Goal: Find specific page/section: Find specific page/section

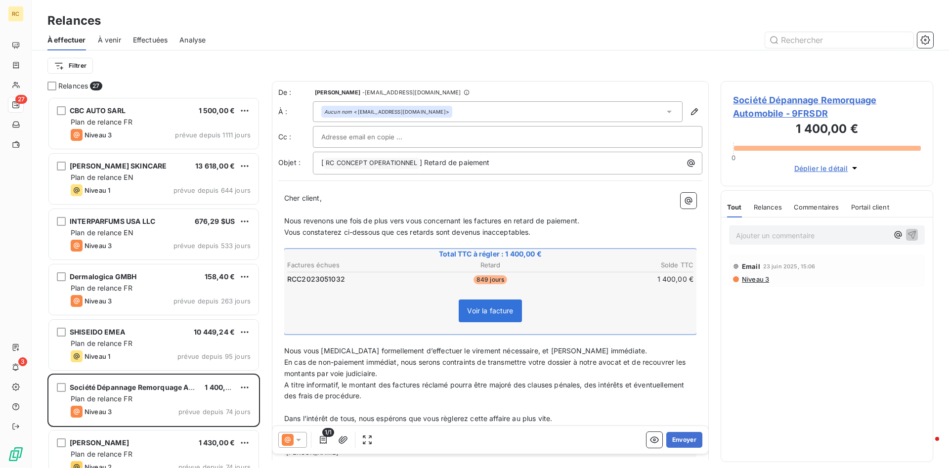
scroll to position [371, 213]
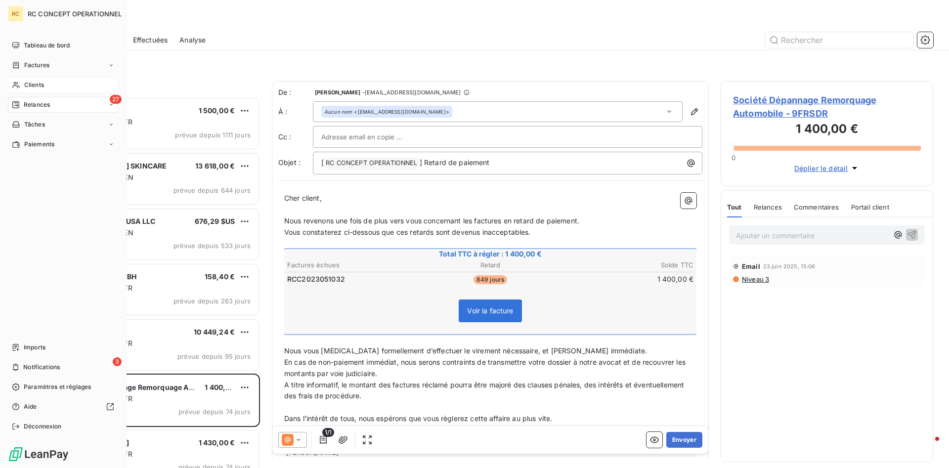
click at [34, 86] on span "Clients" at bounding box center [34, 85] width 20 height 9
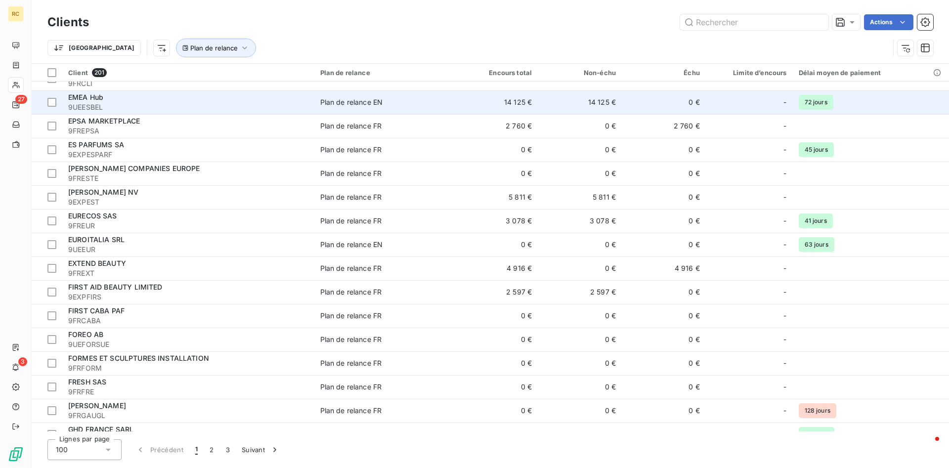
scroll to position [1664, 0]
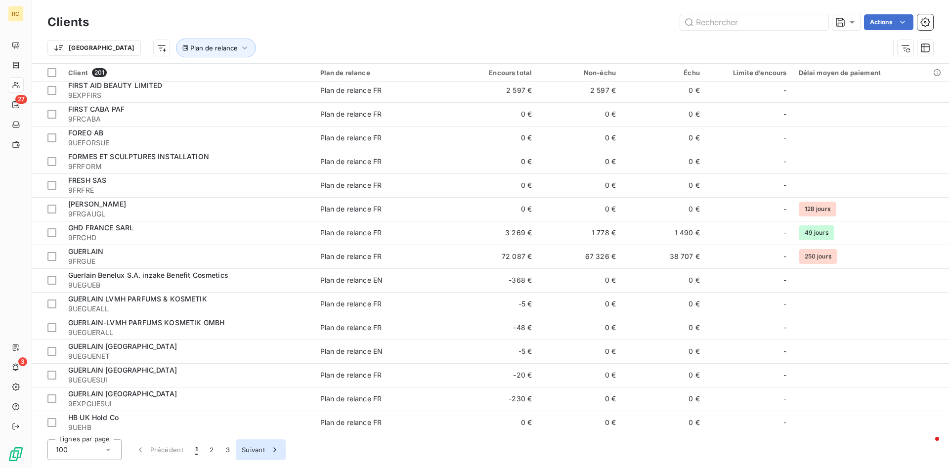
click at [259, 449] on button "Suivant" at bounding box center [261, 450] width 50 height 21
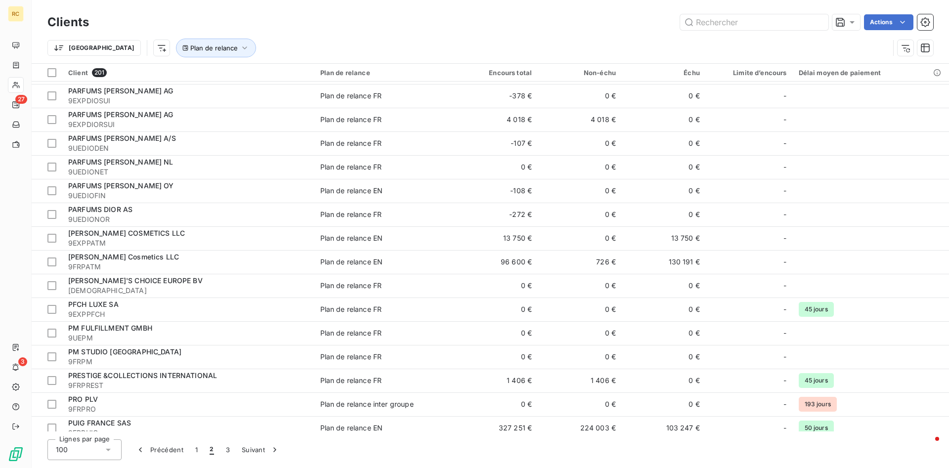
scroll to position [1285, 0]
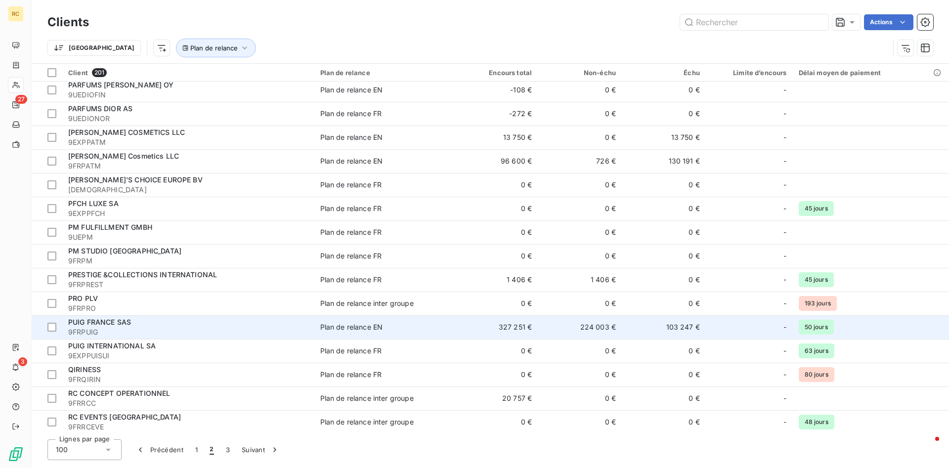
click at [109, 324] on span "PUIG FRANCE SAS" at bounding box center [99, 322] width 63 height 8
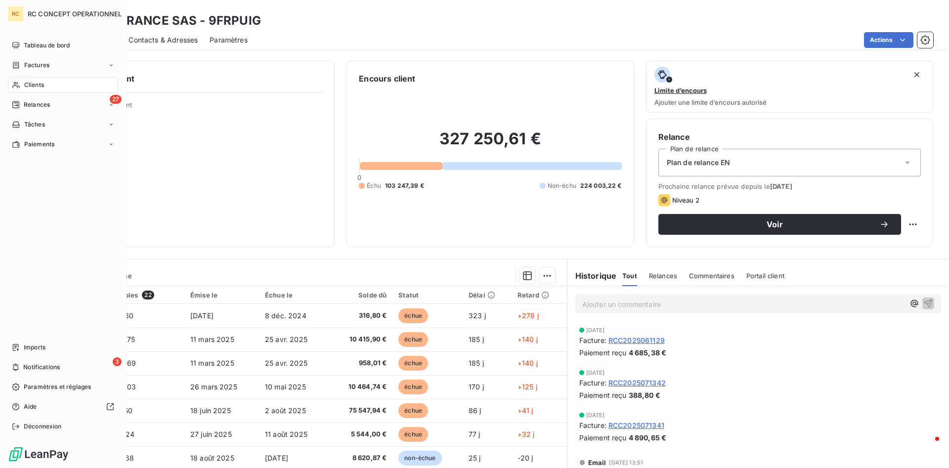
click at [33, 84] on span "Clients" at bounding box center [34, 85] width 20 height 9
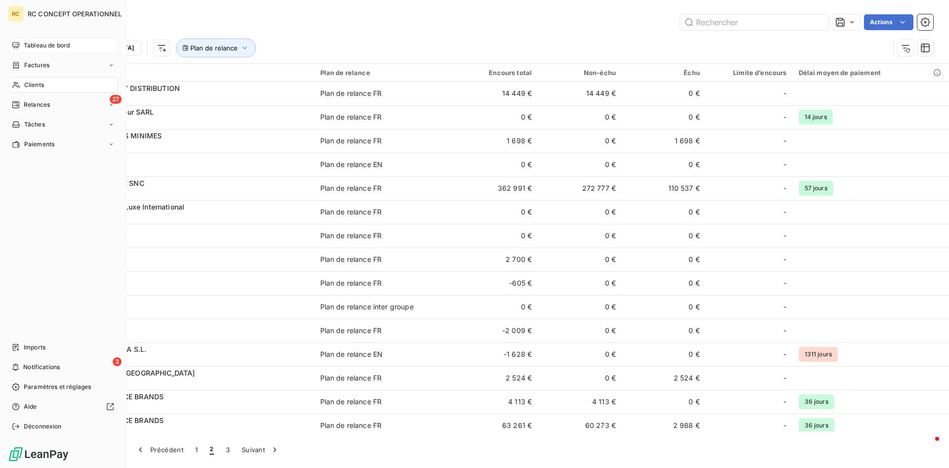
click at [31, 46] on span "Tableau de bord" at bounding box center [47, 45] width 46 height 9
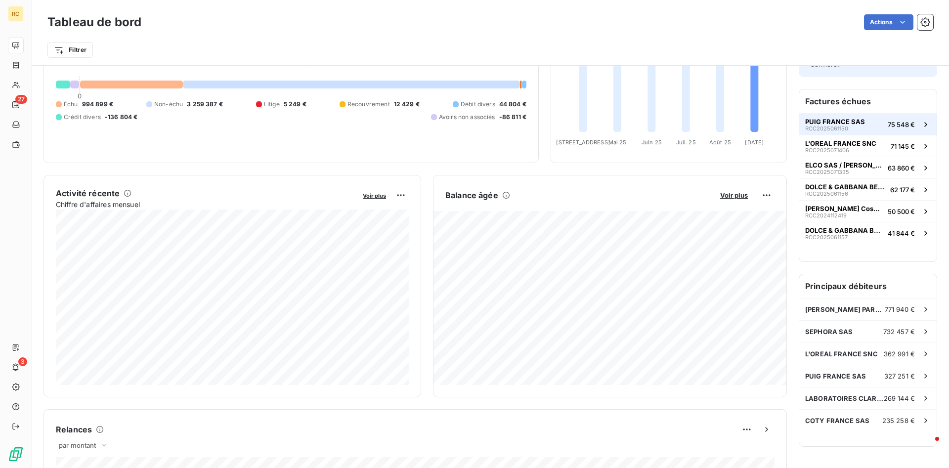
scroll to position [101, 0]
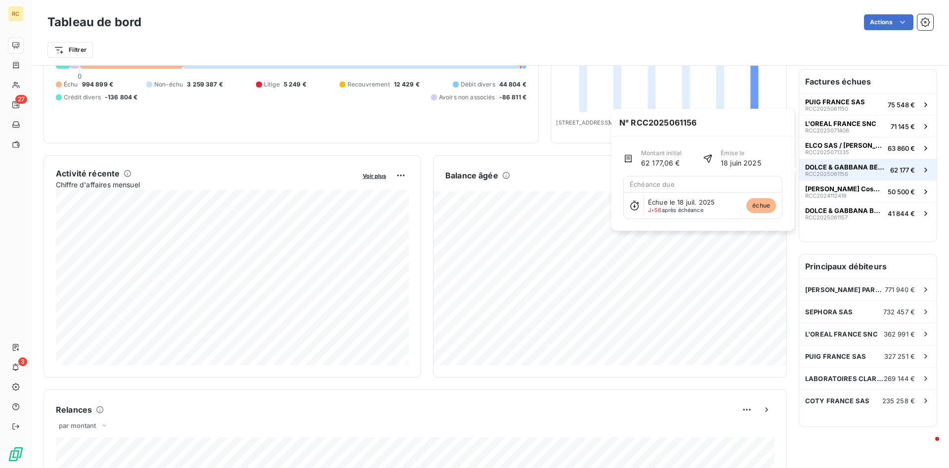
click at [822, 167] on span "DOLCE & GABBANA BEAUTY SRL" at bounding box center [845, 167] width 81 height 8
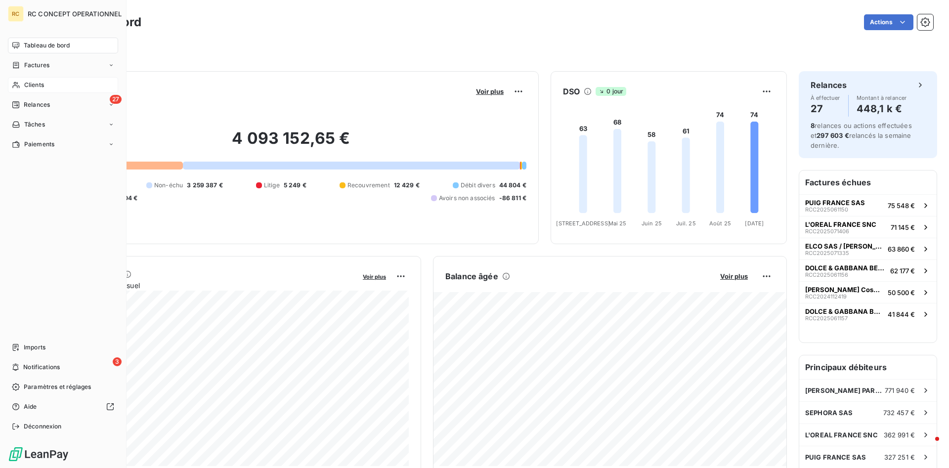
click at [36, 87] on span "Clients" at bounding box center [34, 85] width 20 height 9
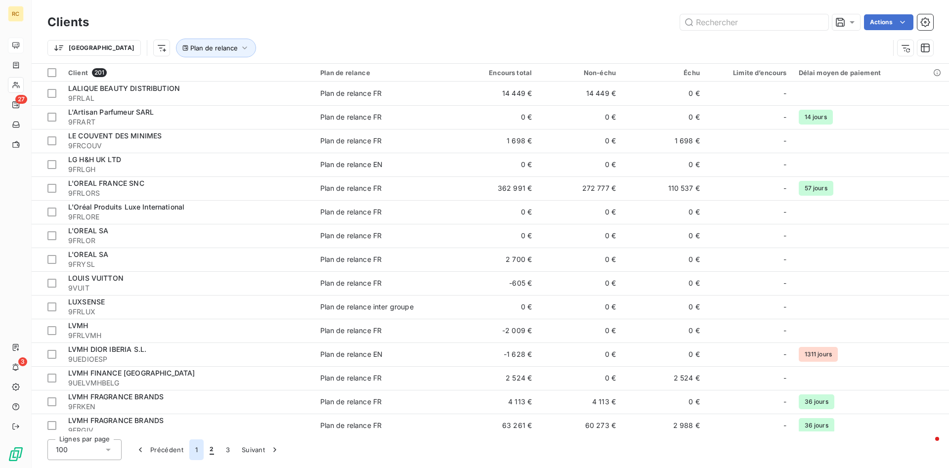
click at [197, 450] on button "1" at bounding box center [196, 450] width 14 height 21
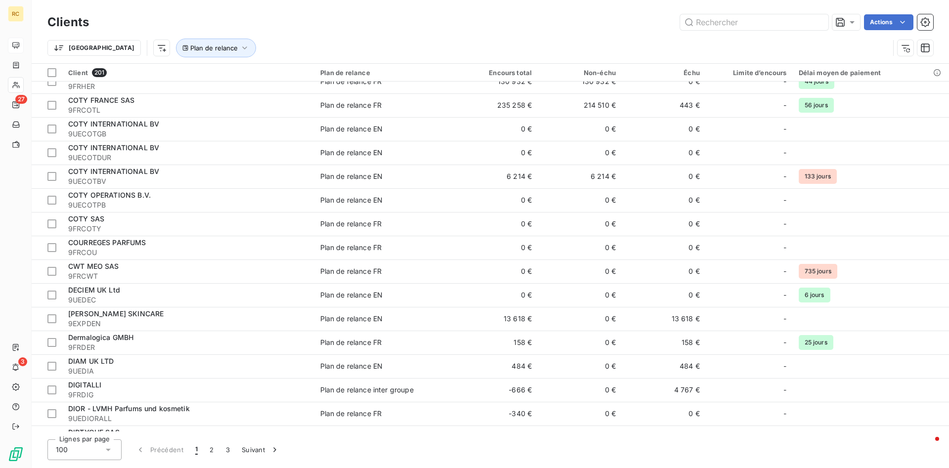
scroll to position [1160, 0]
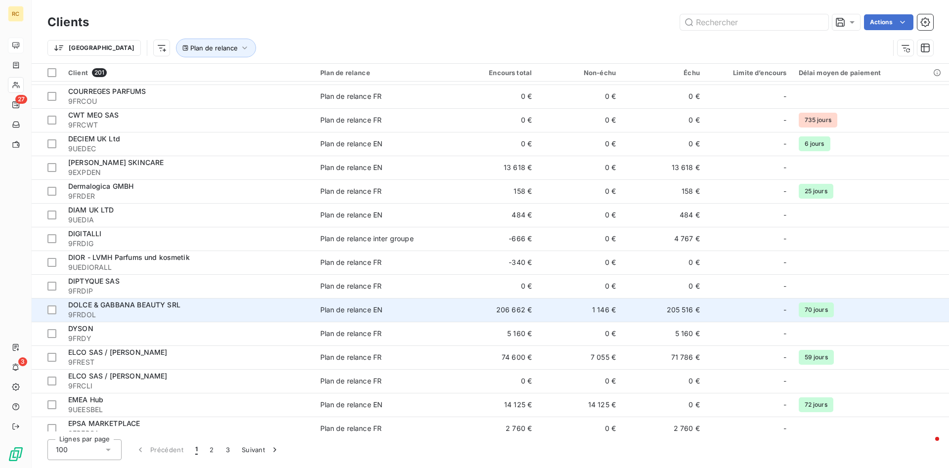
click at [111, 305] on span "DOLCE & GABBANA BEAUTY SRL" at bounding box center [124, 305] width 112 height 8
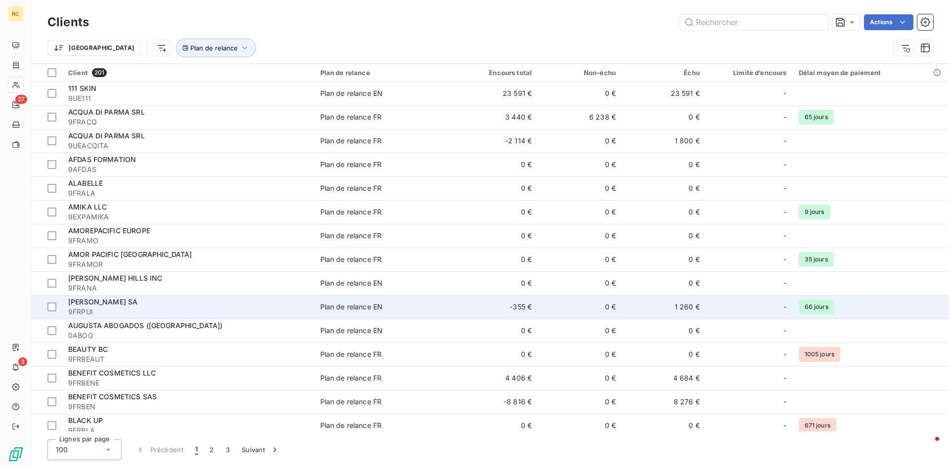
click at [87, 307] on span "9FRPUI" at bounding box center [188, 312] width 240 height 10
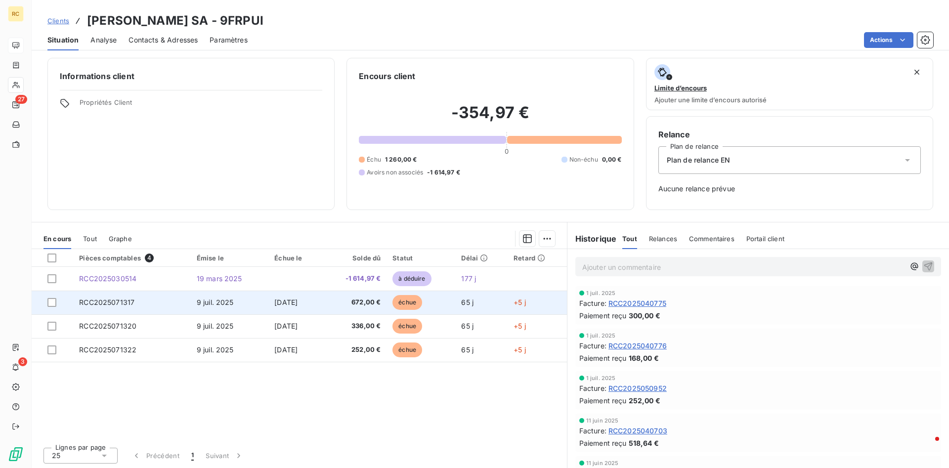
scroll to position [3, 0]
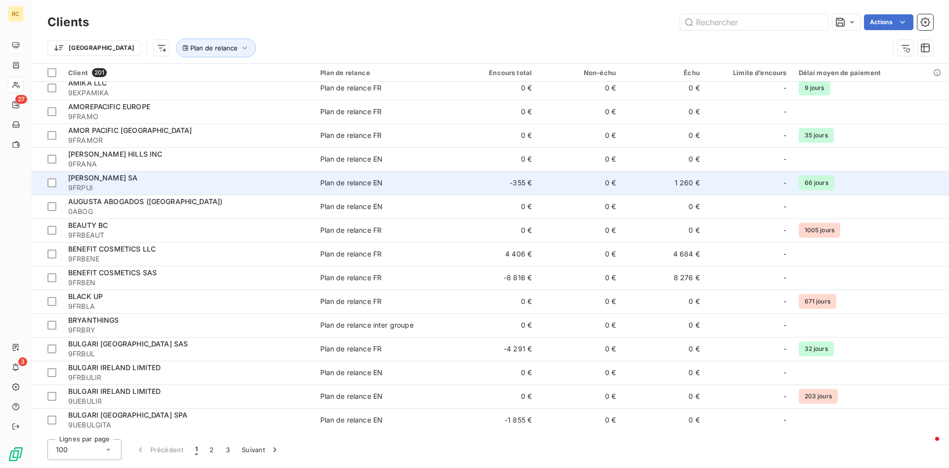
scroll to position [151, 0]
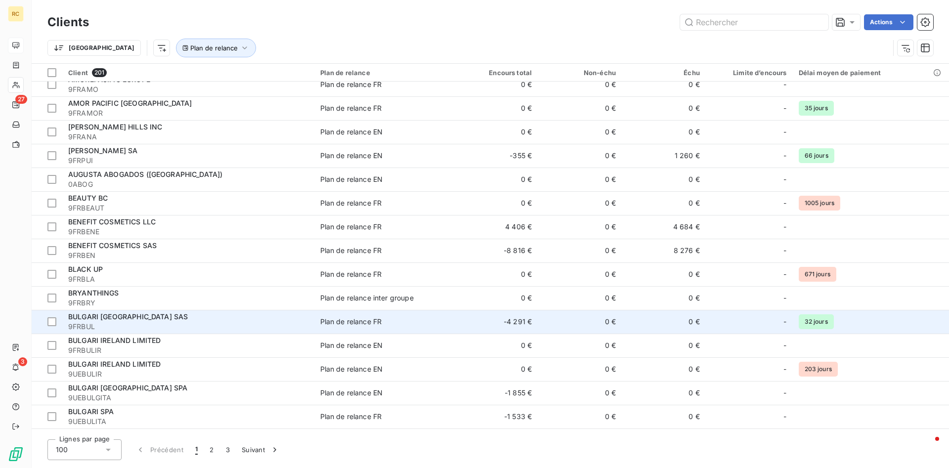
click at [85, 313] on span "BULGARI [GEOGRAPHIC_DATA] SAS" at bounding box center [128, 317] width 120 height 8
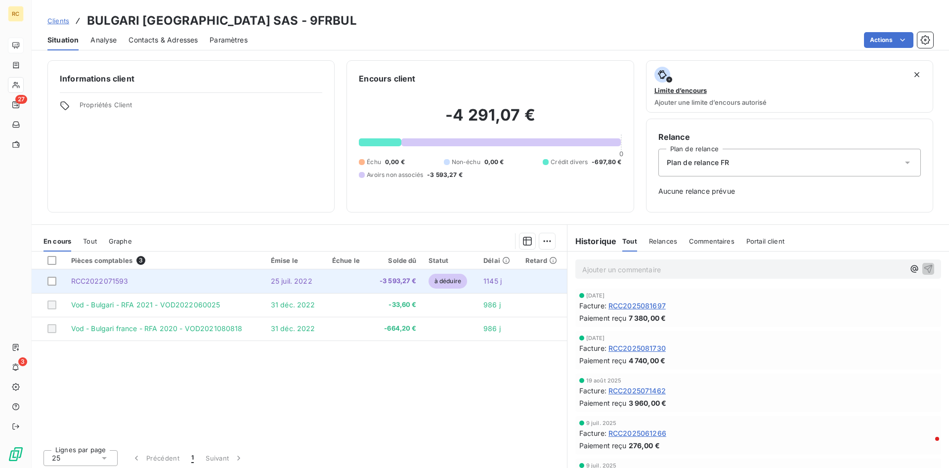
click at [92, 281] on span "RCC2022071593" at bounding box center [99, 281] width 57 height 8
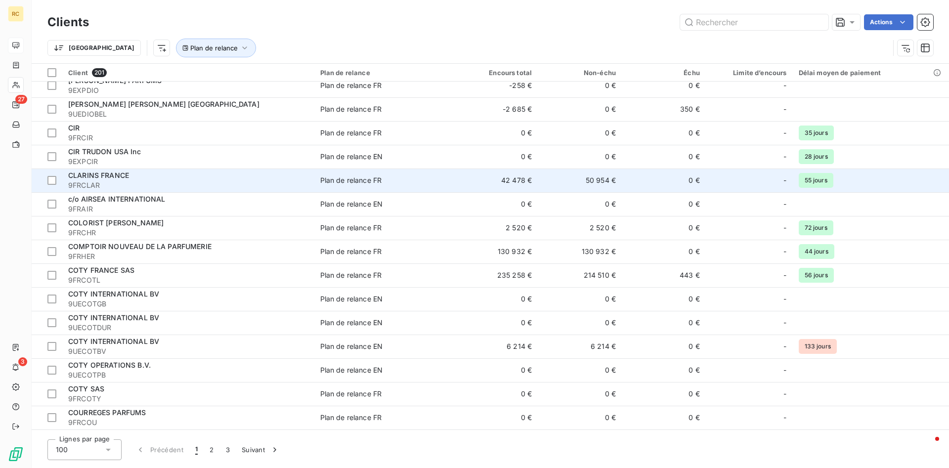
scroll to position [857, 0]
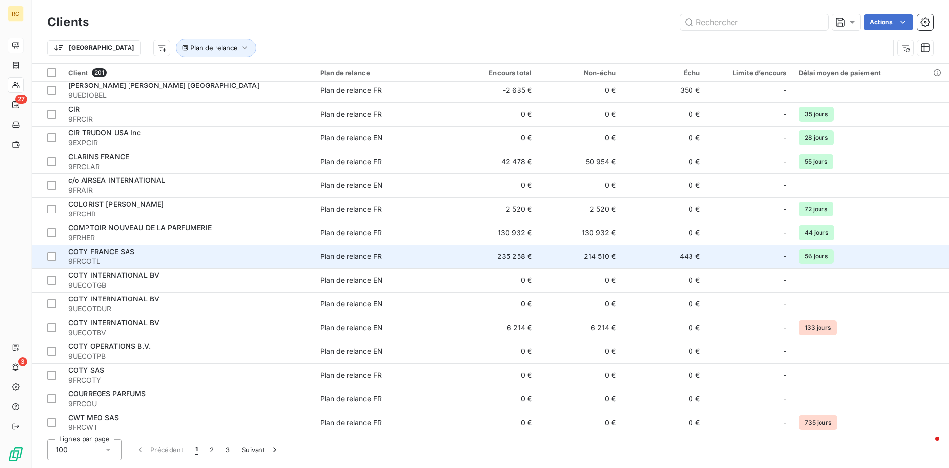
click at [504, 259] on td "235 258 €" at bounding box center [496, 257] width 84 height 24
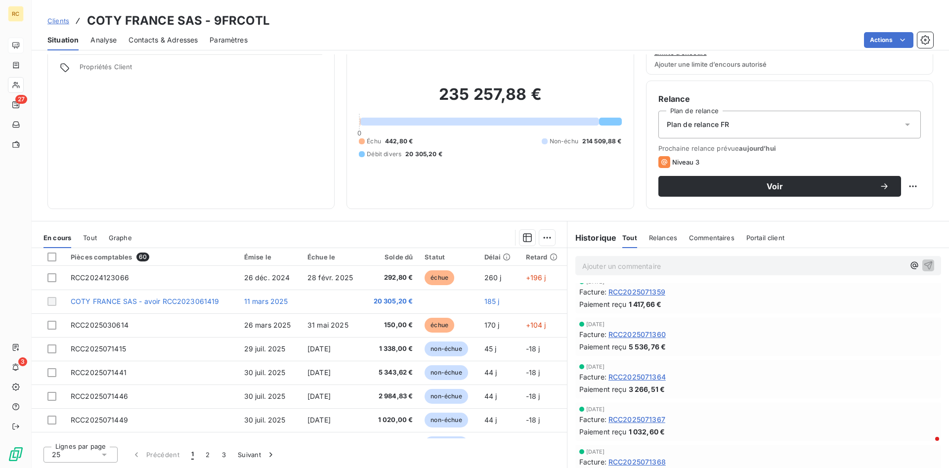
scroll to position [202, 0]
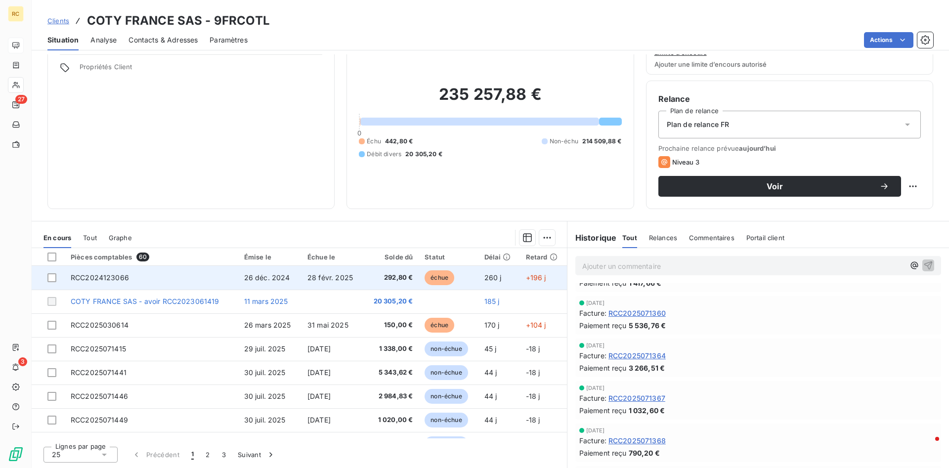
click at [84, 278] on span "RCC2024123066" at bounding box center [100, 277] width 58 height 8
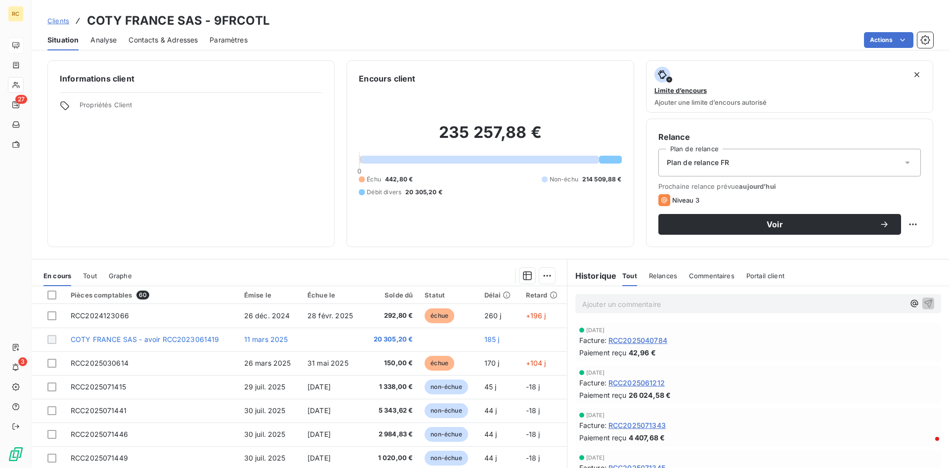
click at [626, 308] on p "Ajouter un commentaire ﻿" at bounding box center [743, 304] width 322 height 12
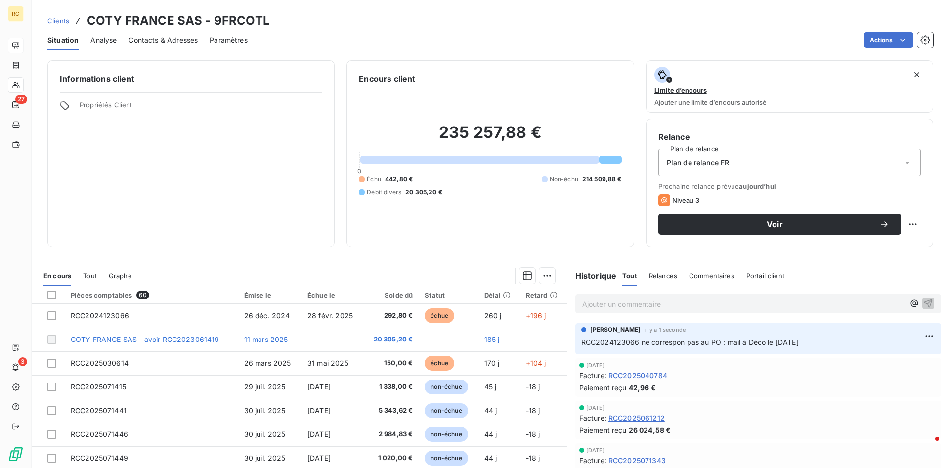
click at [606, 301] on p "Ajouter un commentaire ﻿" at bounding box center [743, 304] width 322 height 12
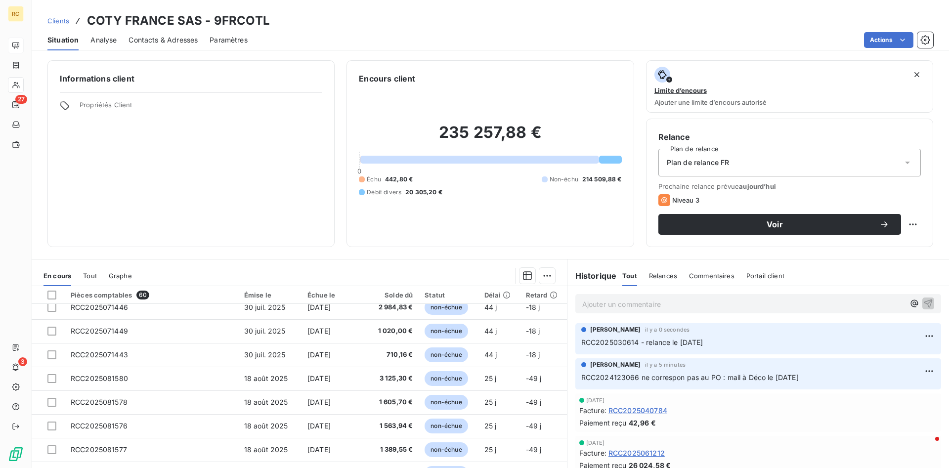
scroll to position [151, 0]
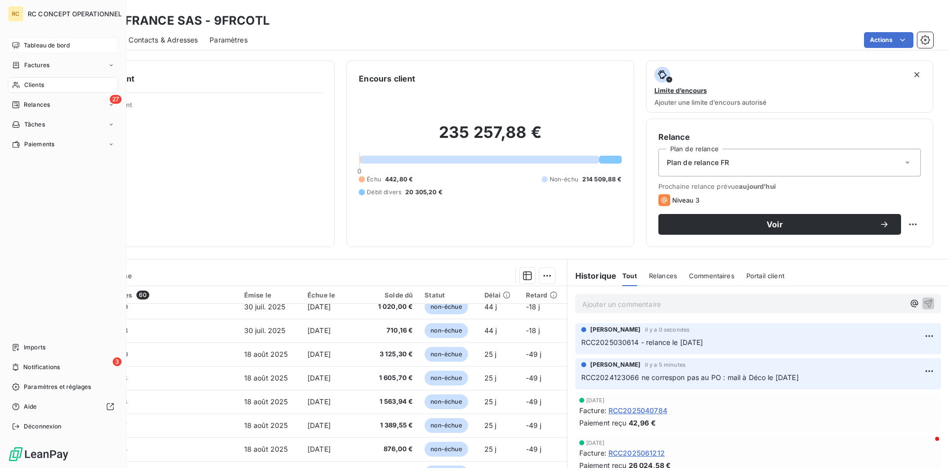
click at [34, 88] on span "Clients" at bounding box center [34, 85] width 20 height 9
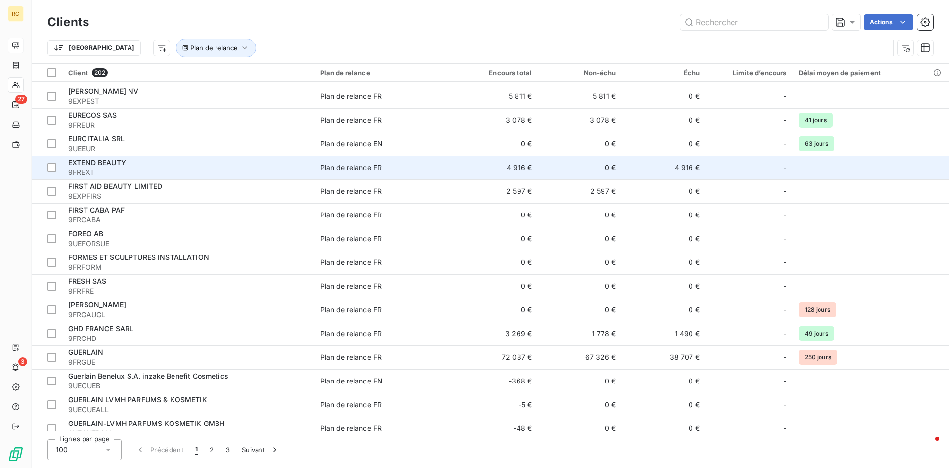
scroll to position [1765, 0]
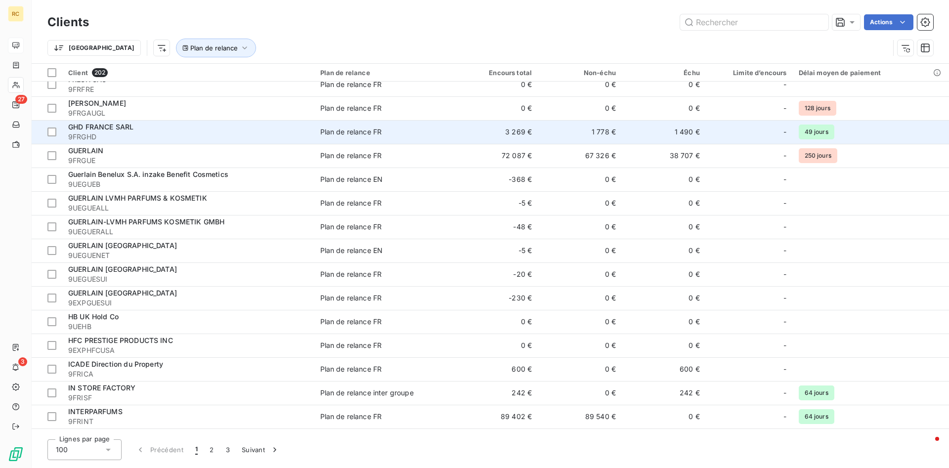
click at [109, 126] on span "GHD FRANCE SARL" at bounding box center [100, 127] width 65 height 8
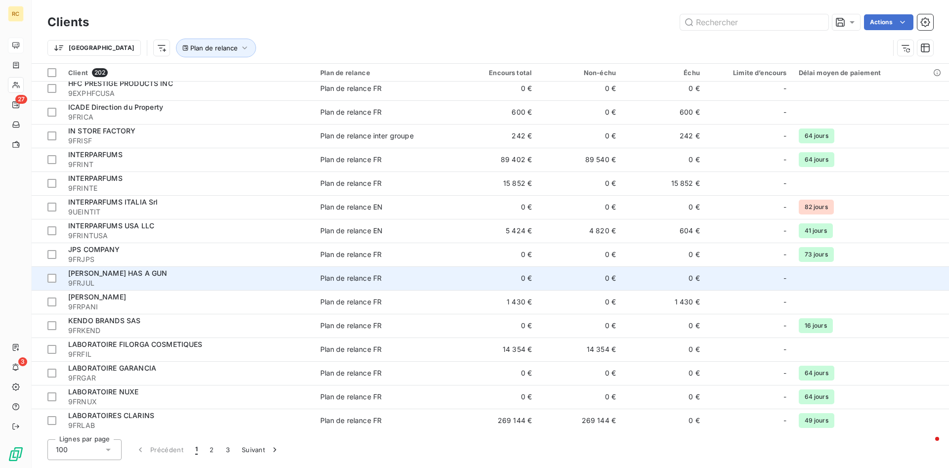
scroll to position [2024, 0]
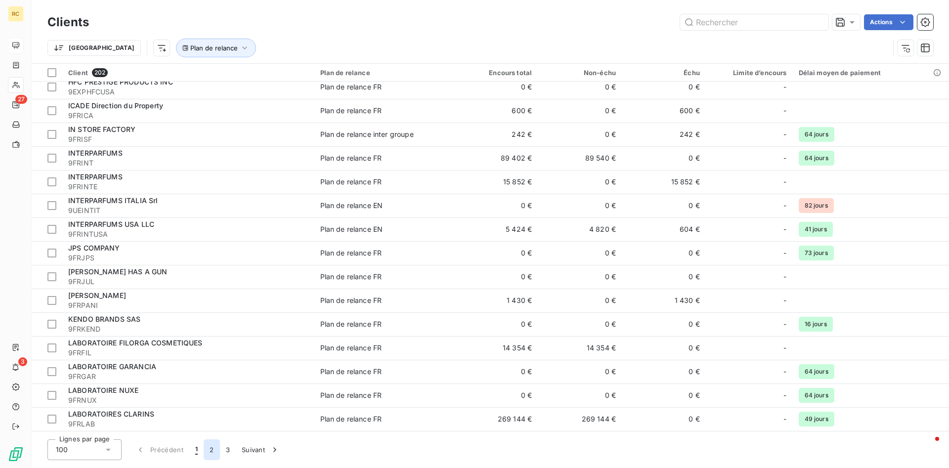
click at [212, 449] on button "2" at bounding box center [212, 450] width 16 height 21
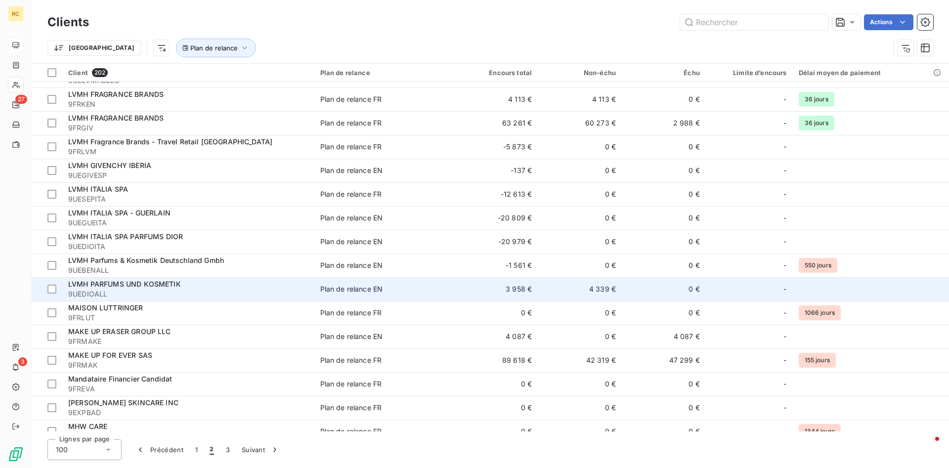
scroll to position [353, 0]
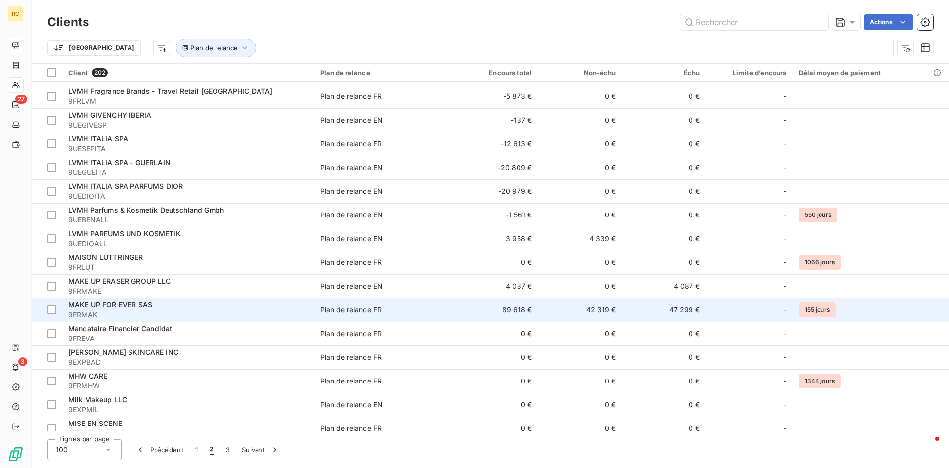
click at [110, 302] on span "MAKE UP FOR EVER SAS" at bounding box center [110, 305] width 84 height 8
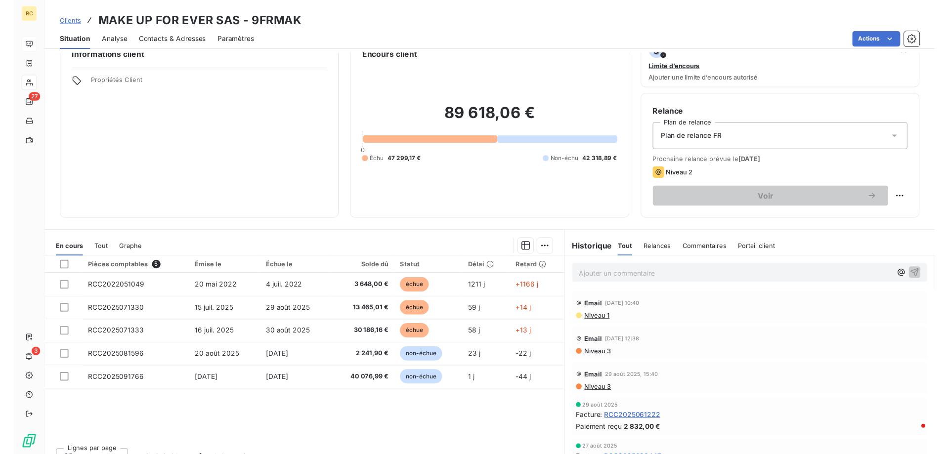
scroll to position [38, 0]
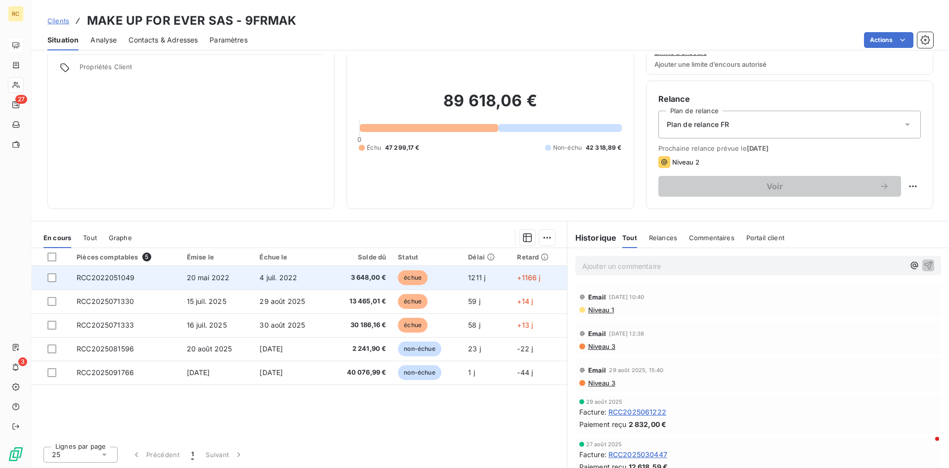
click at [99, 277] on span "RCC2022051049" at bounding box center [106, 277] width 58 height 8
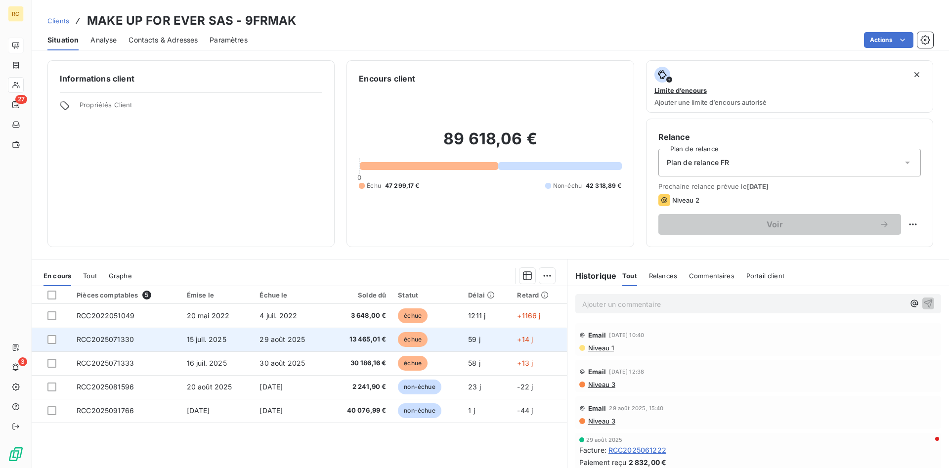
click at [110, 339] on span "RCC2025071330" at bounding box center [105, 339] width 57 height 8
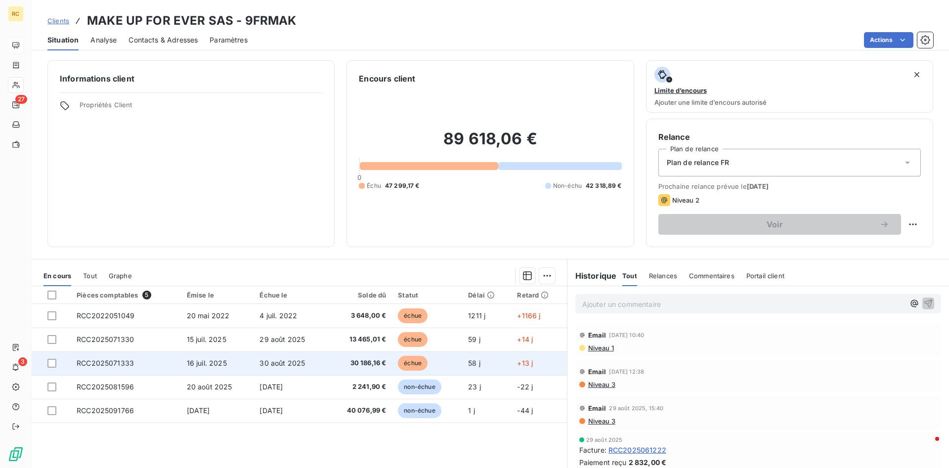
click at [98, 362] on span "RCC2025071333" at bounding box center [105, 363] width 57 height 8
